Goal: Information Seeking & Learning: Check status

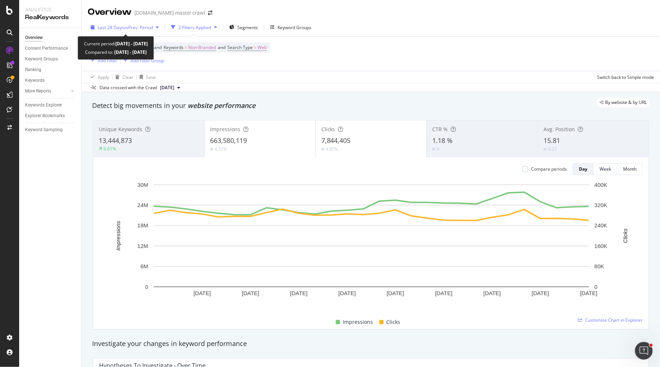
click at [130, 26] on span "vs Prev. Period" at bounding box center [138, 27] width 29 height 6
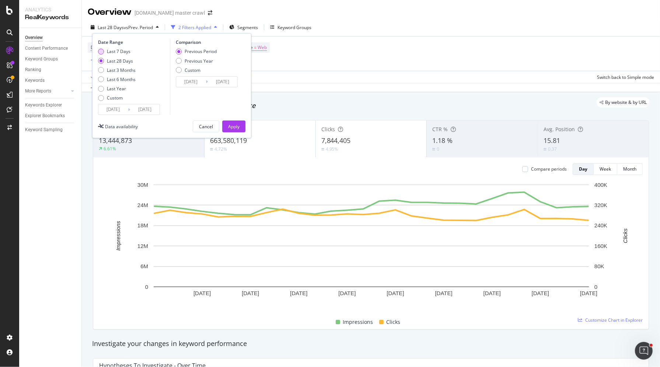
click at [122, 52] on div "Last 7 Days" at bounding box center [119, 51] width 24 height 6
type input "[DATE]"
click at [205, 60] on div "Previous Year" at bounding box center [199, 61] width 28 height 6
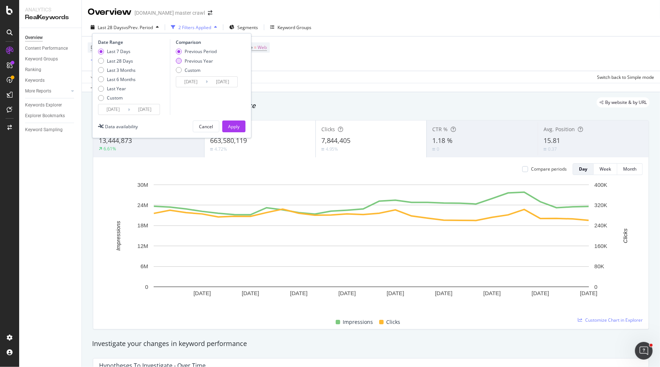
type input "[DATE]"
click at [233, 128] on div "Apply" at bounding box center [233, 126] width 11 height 6
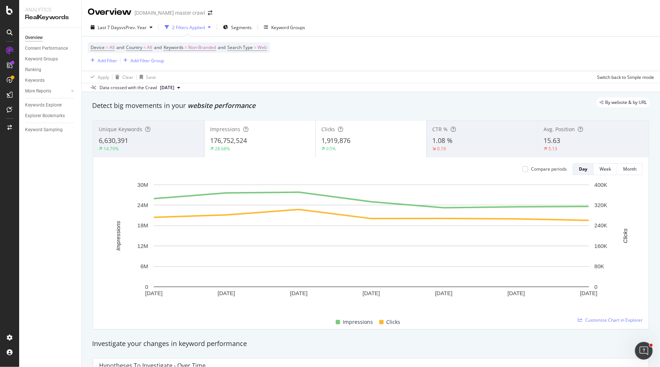
click at [544, 136] on span "15.63" at bounding box center [551, 140] width 17 height 9
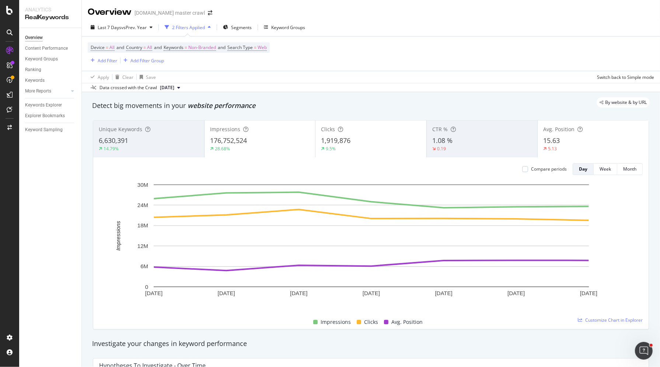
click at [478, 147] on div "0.19" at bounding box center [482, 148] width 100 height 7
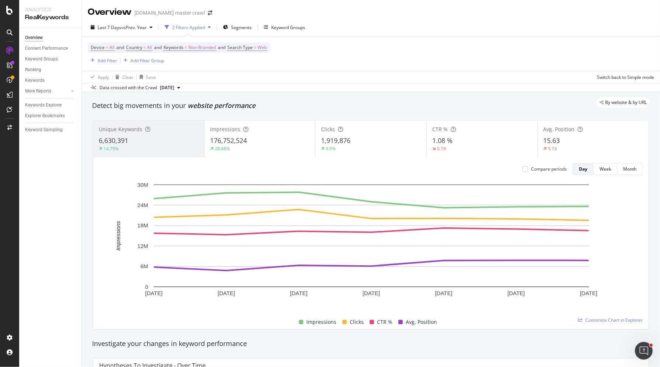
click at [454, 138] on div "1.08 %" at bounding box center [482, 141] width 100 height 10
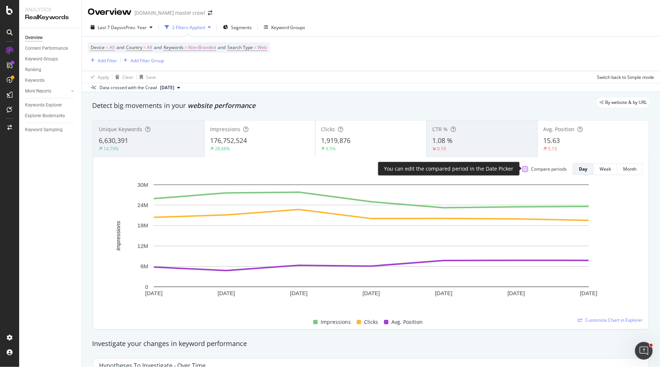
click at [523, 169] on div at bounding box center [525, 169] width 6 height 6
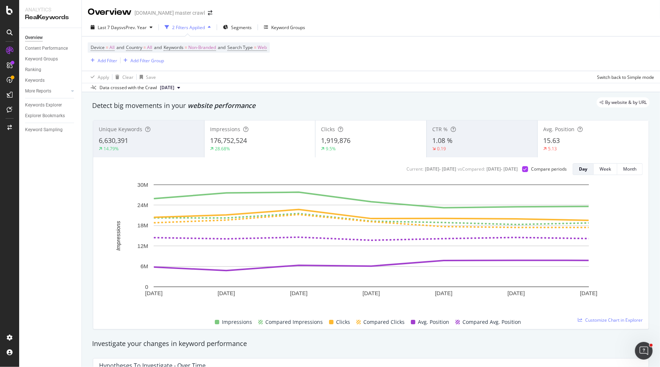
click at [487, 140] on div "1.08 %" at bounding box center [482, 141] width 100 height 10
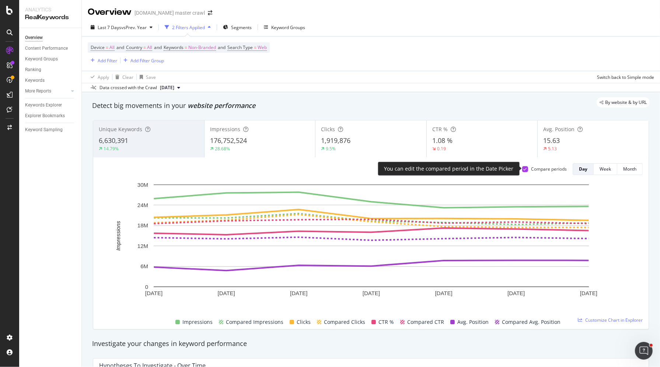
click at [523, 169] on div at bounding box center [525, 169] width 6 height 6
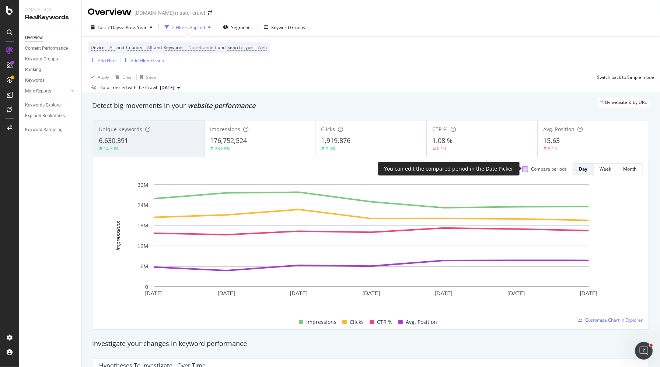
click at [527, 169] on div at bounding box center [525, 169] width 6 height 6
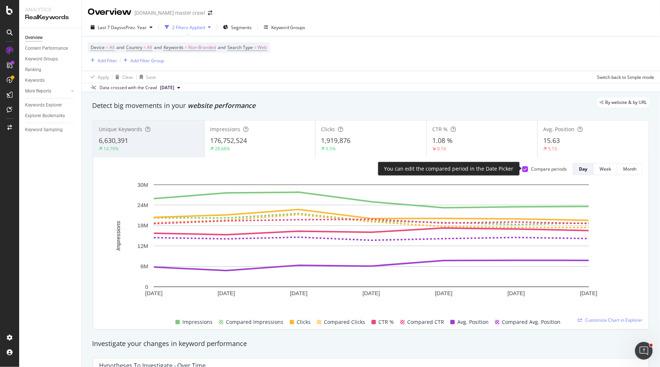
click at [527, 169] on icon at bounding box center [524, 169] width 3 height 4
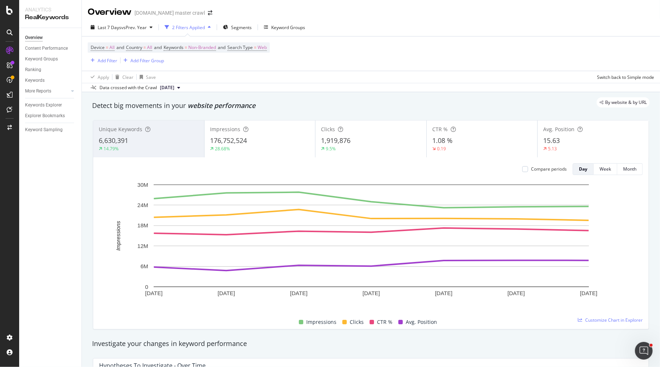
click at [175, 134] on div "Unique Keywords 6,630,391 14.79%" at bounding box center [148, 138] width 111 height 33
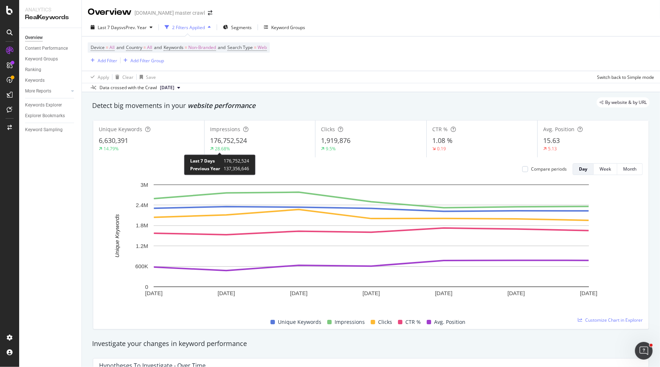
click at [229, 145] on div "28.68%" at bounding box center [222, 148] width 15 height 6
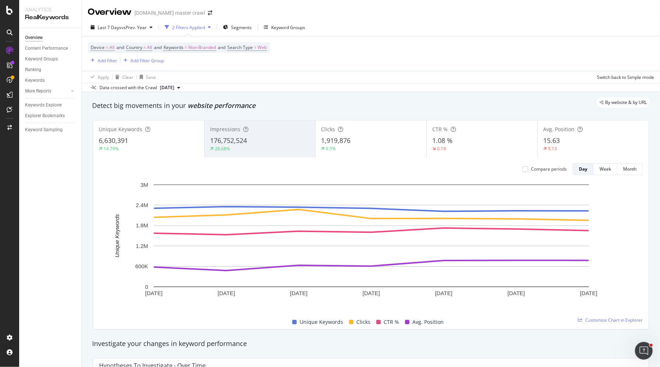
click at [340, 140] on span "1,919,876" at bounding box center [335, 140] width 29 height 9
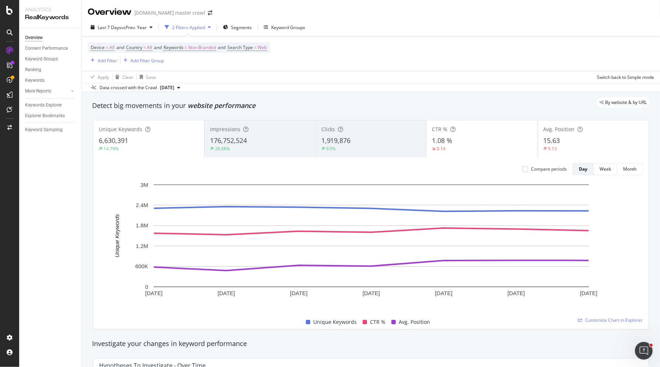
click at [452, 133] on div "CTR % 1.08 % 0.19" at bounding box center [481, 138] width 111 height 33
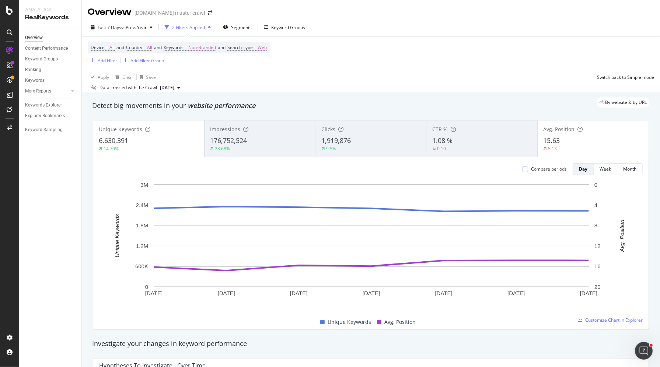
click at [558, 129] on span "Avg. Position" at bounding box center [558, 129] width 31 height 7
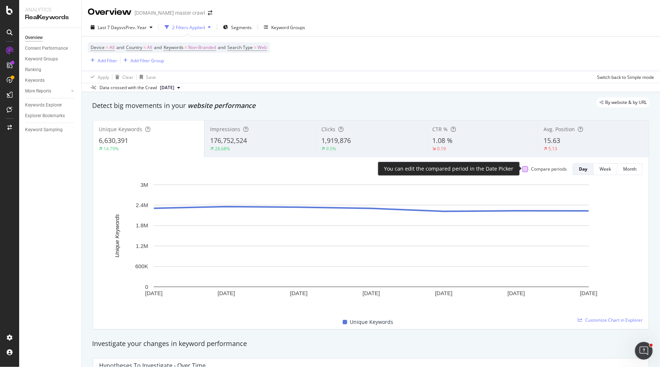
click at [526, 168] on div at bounding box center [525, 169] width 6 height 6
